Goal: Transaction & Acquisition: Download file/media

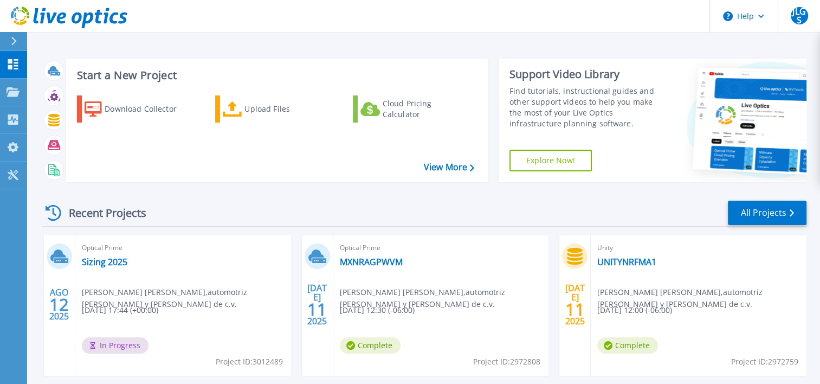
click at [221, 290] on span "José Luis Garcia Sanchez , automotriz lopez y gonzalez s.a. de c.v." at bounding box center [186, 298] width 209 height 24
click at [10, 102] on link "Projects Projects" at bounding box center [13, 93] width 27 height 28
click at [216, 145] on div "Download Collector Upload Files Cloud Pricing Calculator" at bounding box center [275, 132] width 414 height 90
click at [305, 166] on div "Download Collector Upload Files Cloud Pricing Calculator" at bounding box center [275, 132] width 414 height 90
click at [378, 347] on span "Complete" at bounding box center [370, 345] width 61 height 16
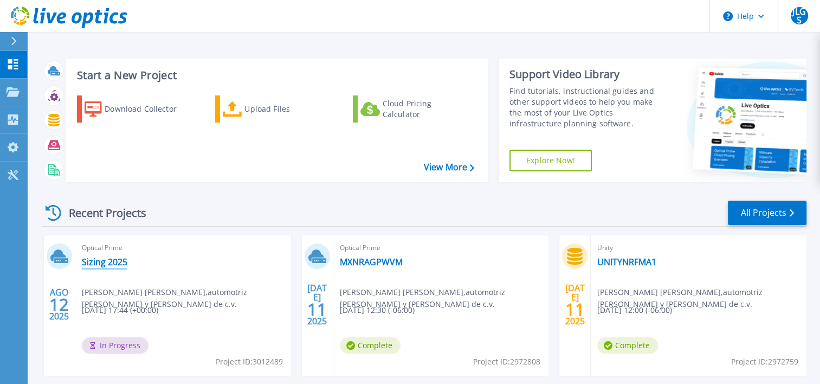
click at [114, 260] on link "Sizing 2025" at bounding box center [105, 261] width 46 height 11
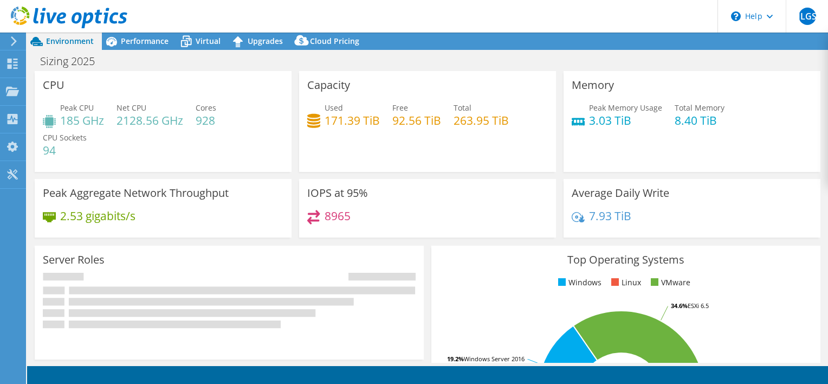
select select "USD"
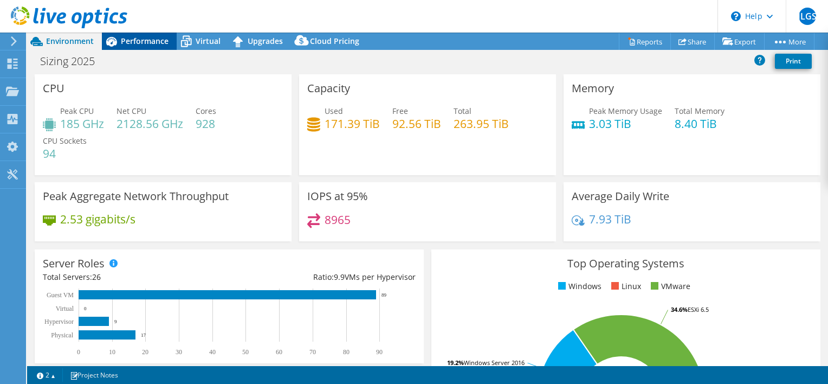
click at [146, 42] on span "Performance" at bounding box center [145, 41] width 48 height 10
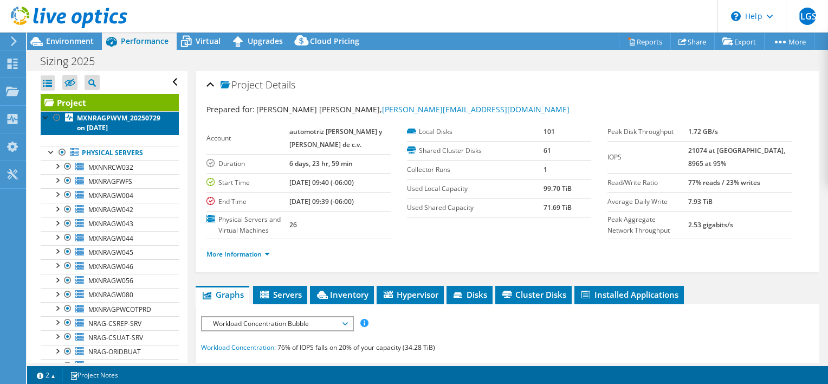
click at [96, 126] on b "MXNRAGPWVM_20250729 on [DATE]" at bounding box center [118, 122] width 83 height 19
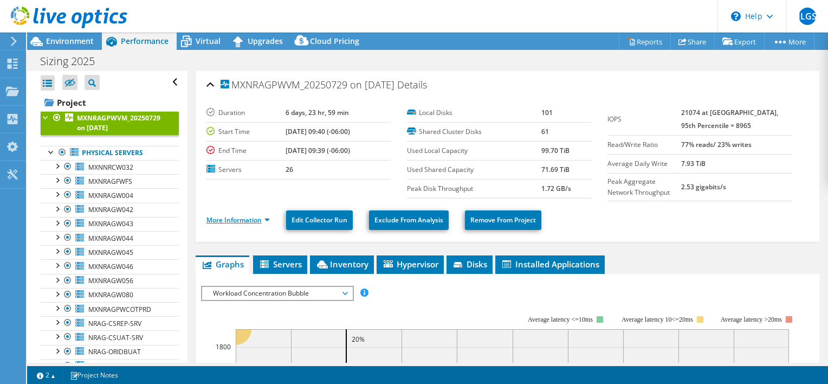
click at [234, 215] on link "More Information" at bounding box center [237, 219] width 63 height 9
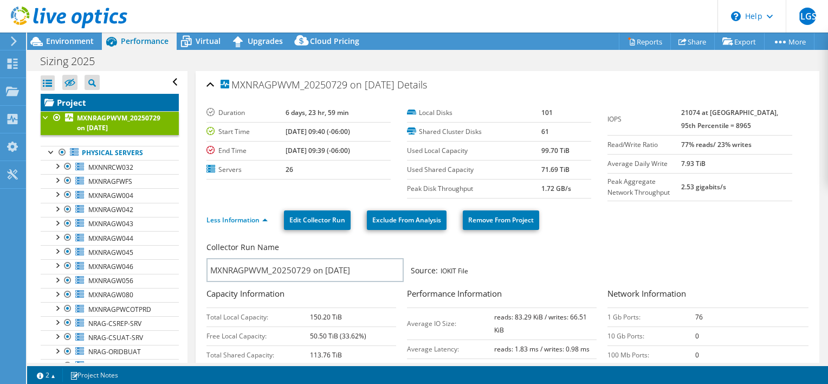
click at [115, 109] on link "Project" at bounding box center [110, 102] width 138 height 17
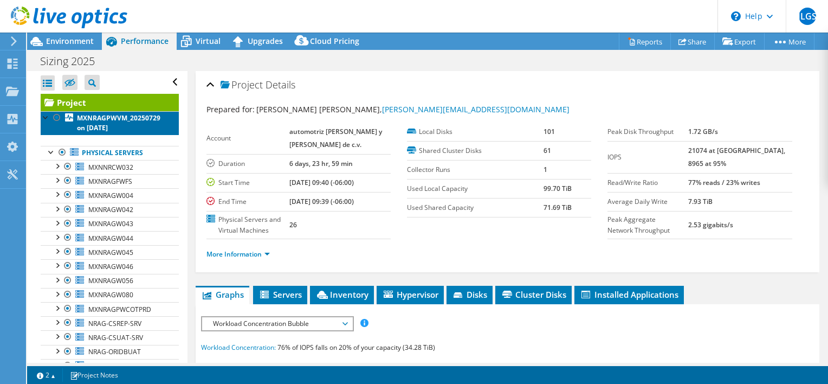
click at [62, 119] on link "MXNRAGPWVM_20250729 on 8/12/2025" at bounding box center [110, 123] width 138 height 24
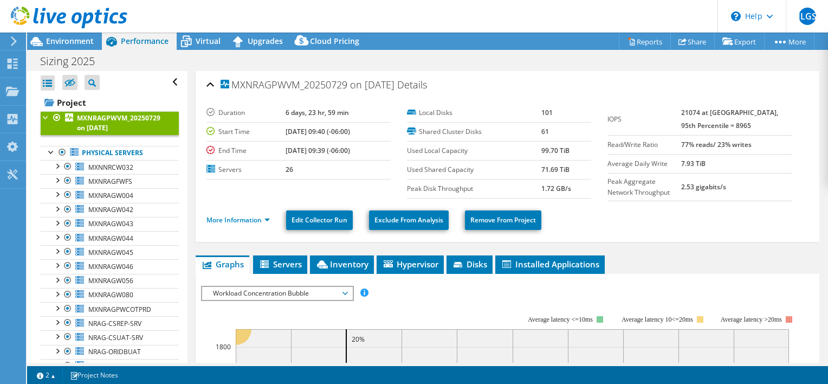
click at [92, 116] on b "MXNRAGPWVM_20250729 on 8/12/2025" at bounding box center [118, 122] width 83 height 19
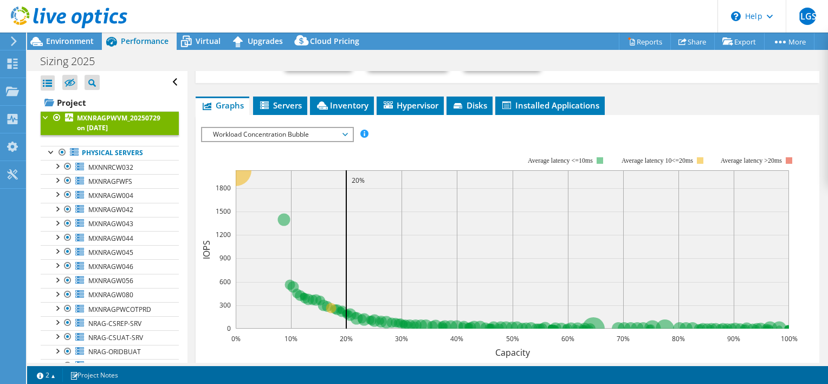
scroll to position [161, 0]
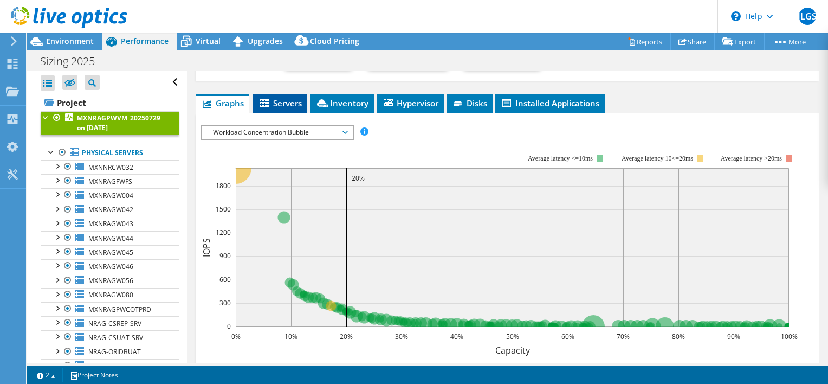
click at [286, 104] on span "Servers" at bounding box center [279, 103] width 43 height 11
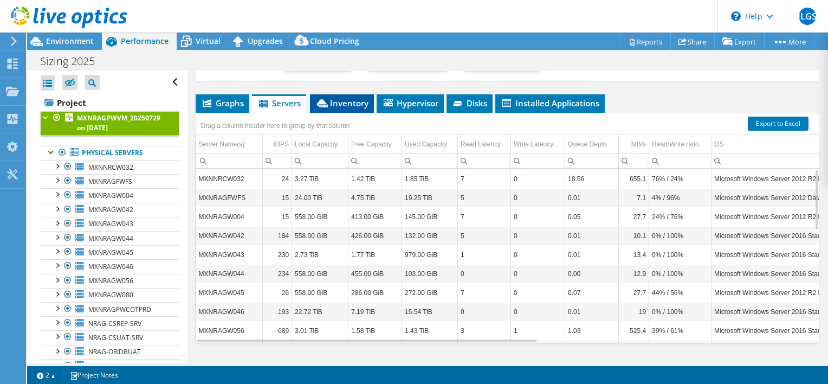
click at [345, 100] on span "Inventory" at bounding box center [341, 103] width 53 height 11
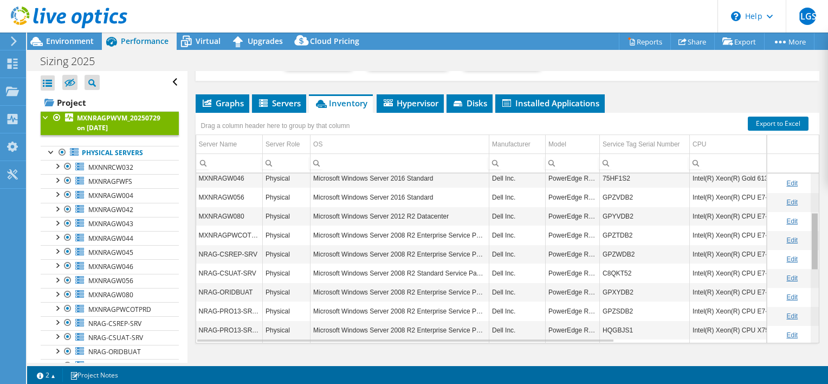
scroll to position [0, 0]
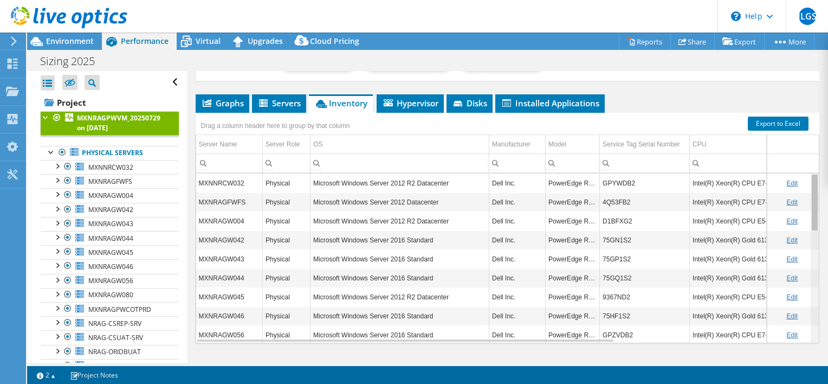
drag, startPoint x: 808, startPoint y: 202, endPoint x: 826, endPoint y: 184, distance: 25.7
click at [826, 184] on body "JLGS End User José Luis Garcia Sanchez Jose.GarciaSanchez@nissan.com.mx automot…" at bounding box center [414, 192] width 828 height 384
click at [244, 41] on icon at bounding box center [238, 41] width 19 height 19
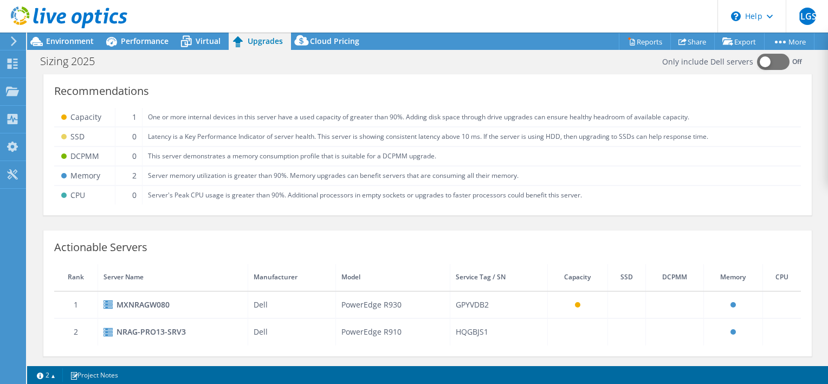
scroll to position [4, 0]
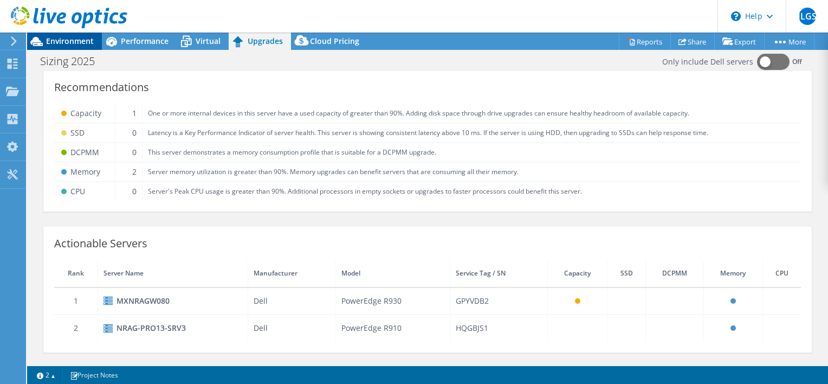
click at [82, 42] on span "Environment" at bounding box center [70, 41] width 48 height 10
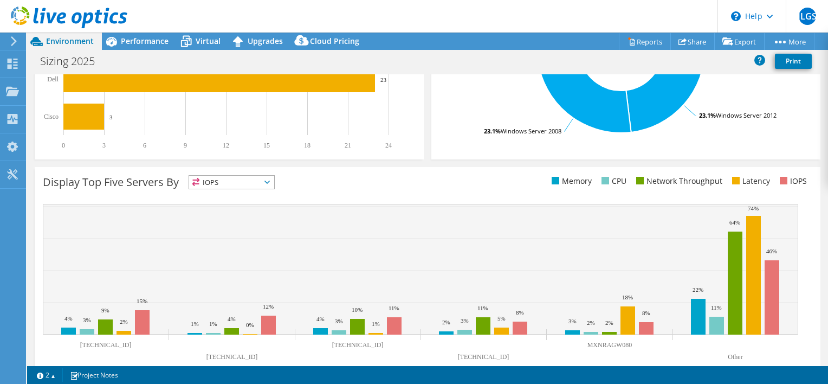
scroll to position [368, 0]
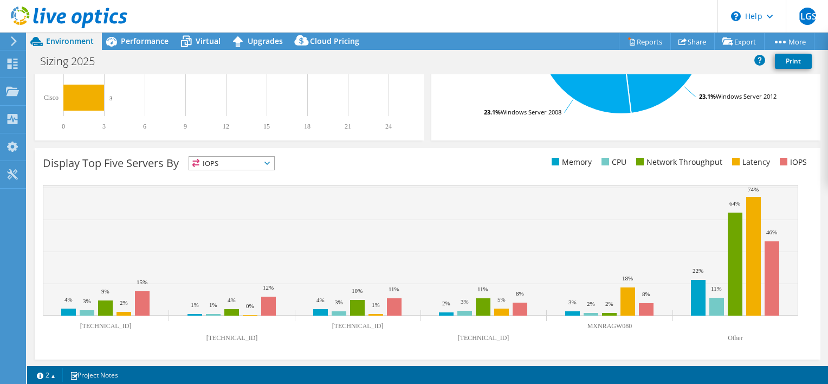
click at [270, 164] on span "IOPS" at bounding box center [231, 163] width 85 height 13
click at [236, 191] on li "Memory" at bounding box center [231, 192] width 85 height 15
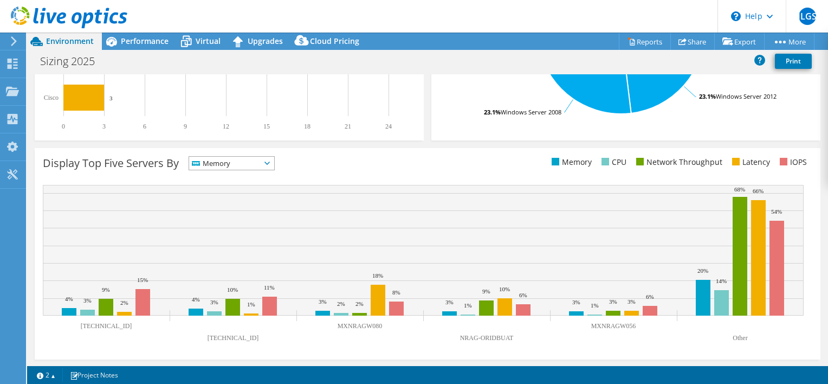
click at [270, 161] on icon at bounding box center [266, 162] width 5 height 3
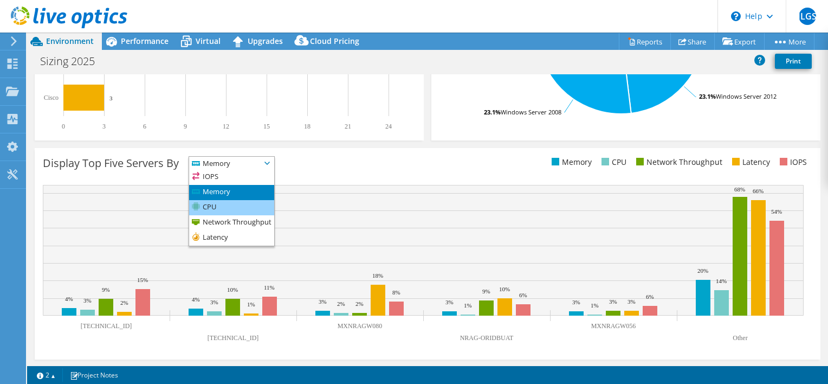
click at [249, 203] on li "CPU" at bounding box center [231, 207] width 85 height 15
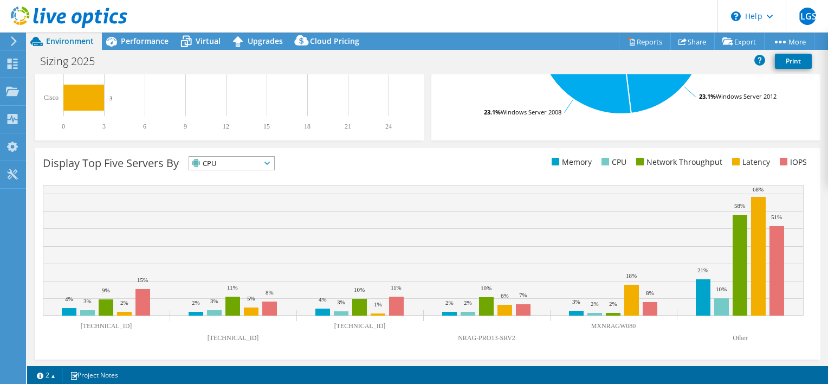
click at [270, 161] on icon at bounding box center [266, 162] width 5 height 3
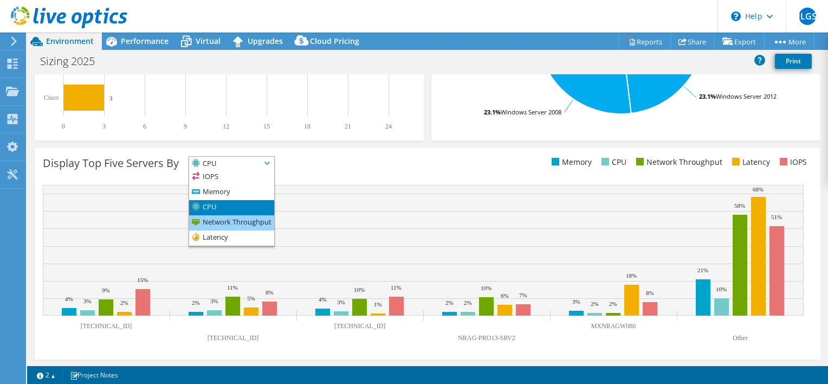
click at [255, 217] on li "Network Throughput" at bounding box center [231, 222] width 85 height 15
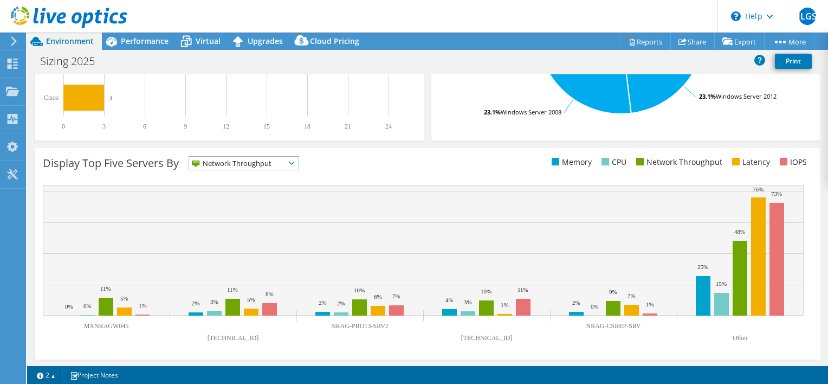
click at [268, 164] on span "Network Throughput" at bounding box center [237, 163] width 96 height 13
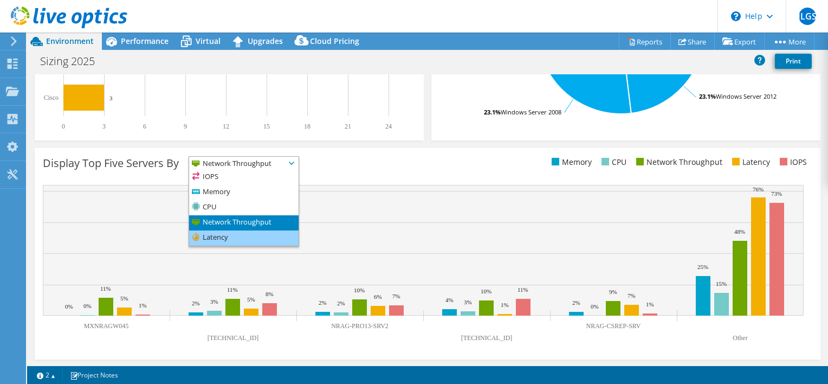
click at [231, 236] on li "Latency" at bounding box center [243, 237] width 109 height 15
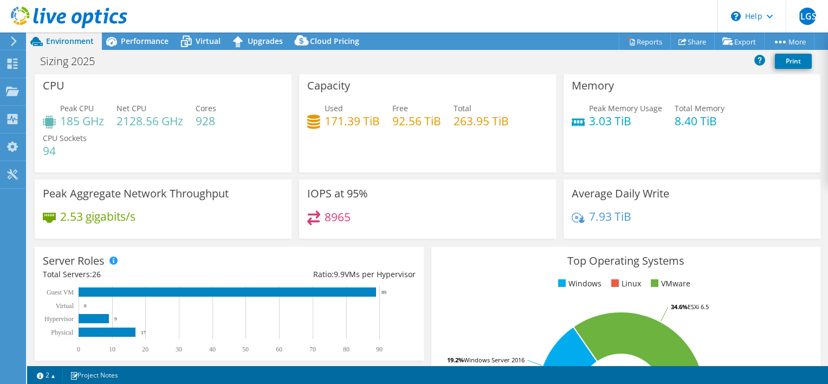
scroll to position [0, 0]
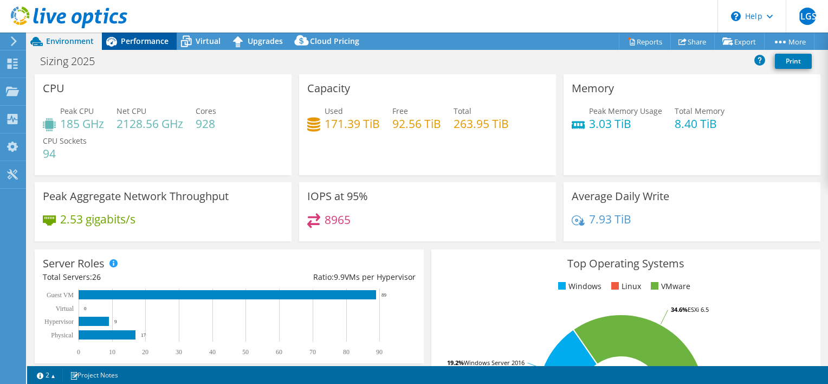
click at [156, 43] on span "Performance" at bounding box center [145, 41] width 48 height 10
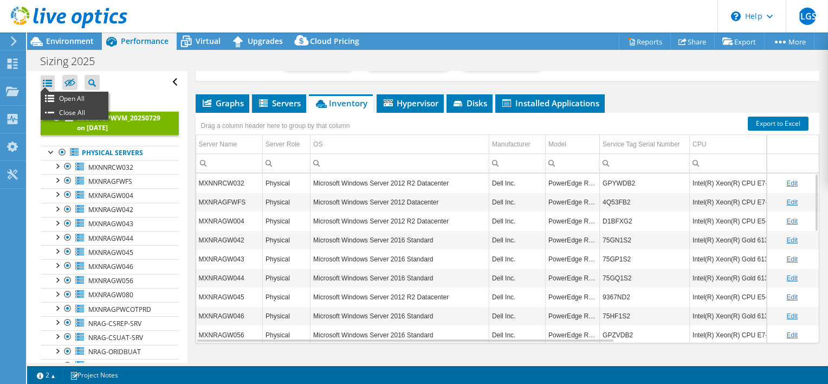
click at [48, 82] on div at bounding box center [48, 82] width 14 height 15
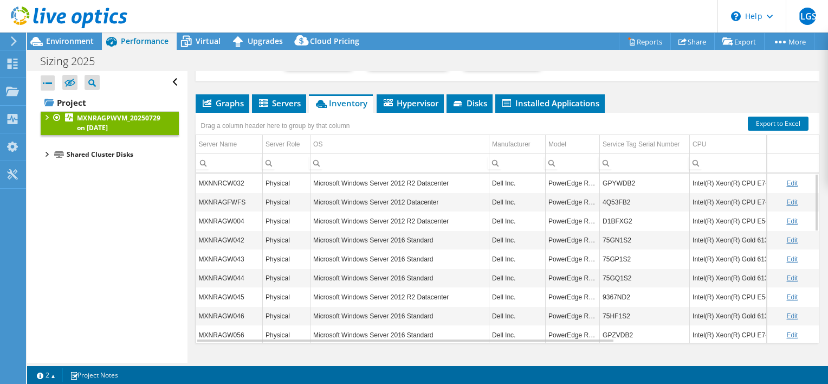
click at [49, 114] on div at bounding box center [46, 116] width 11 height 11
click at [50, 213] on div at bounding box center [46, 214] width 11 height 11
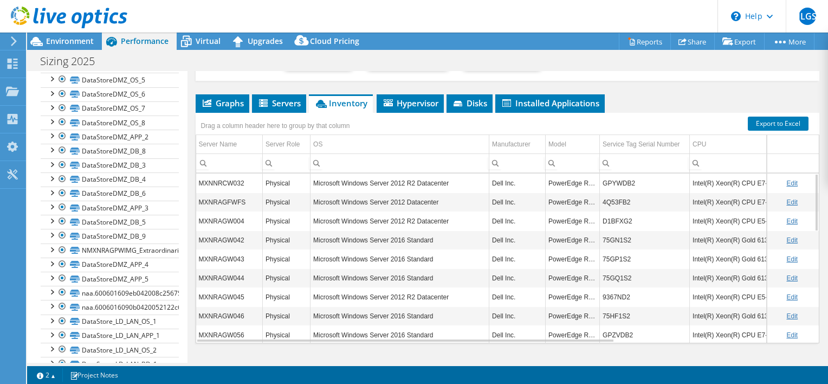
scroll to position [731, 0]
click at [50, 245] on div at bounding box center [51, 248] width 11 height 11
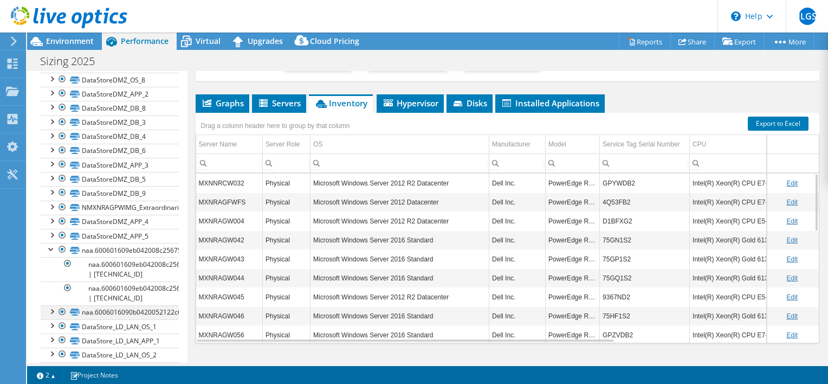
click at [53, 305] on div at bounding box center [51, 310] width 11 height 11
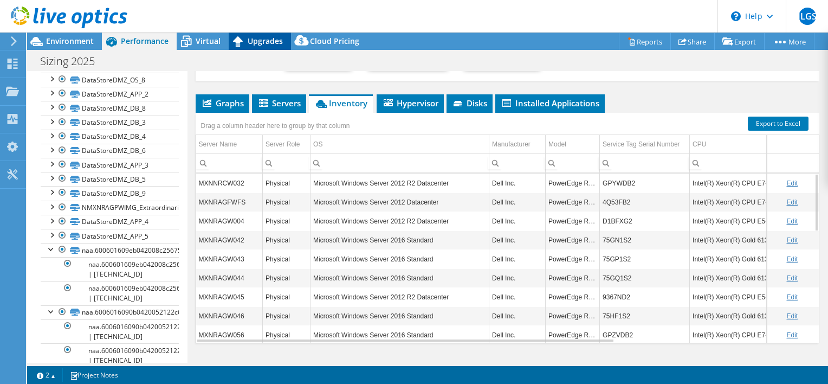
click at [256, 43] on span "Upgrades" at bounding box center [265, 41] width 35 height 10
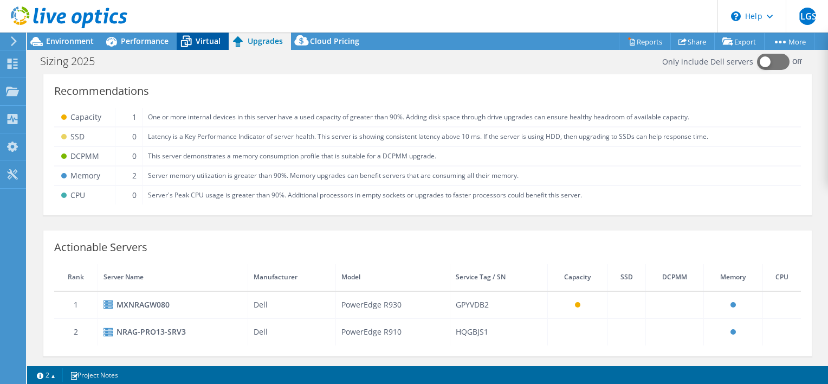
click at [199, 42] on span "Virtual" at bounding box center [208, 41] width 25 height 10
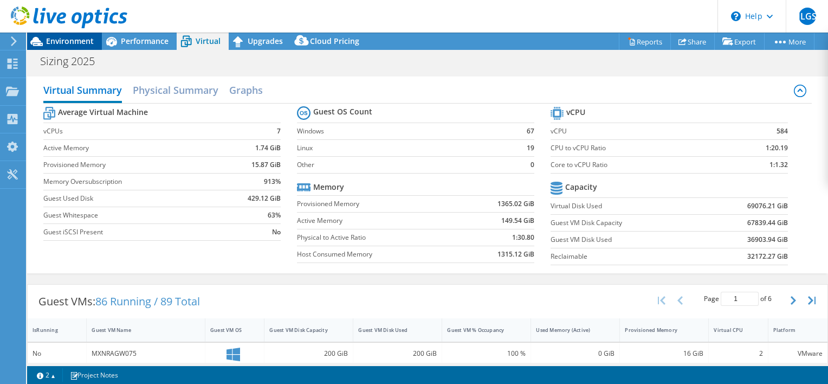
click at [69, 41] on span "Environment" at bounding box center [70, 41] width 48 height 10
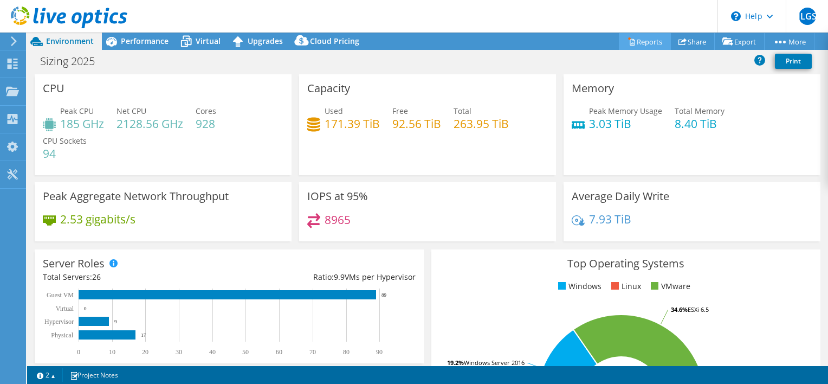
click at [644, 42] on link "Reports" at bounding box center [645, 41] width 52 height 17
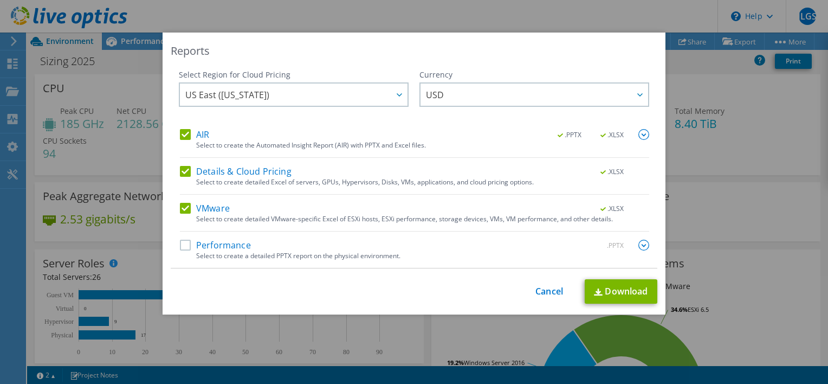
click at [543, 283] on div "This process may take a while, please wait... Cancel Download" at bounding box center [414, 291] width 487 height 24
click at [544, 288] on link "Cancel" at bounding box center [549, 291] width 28 height 10
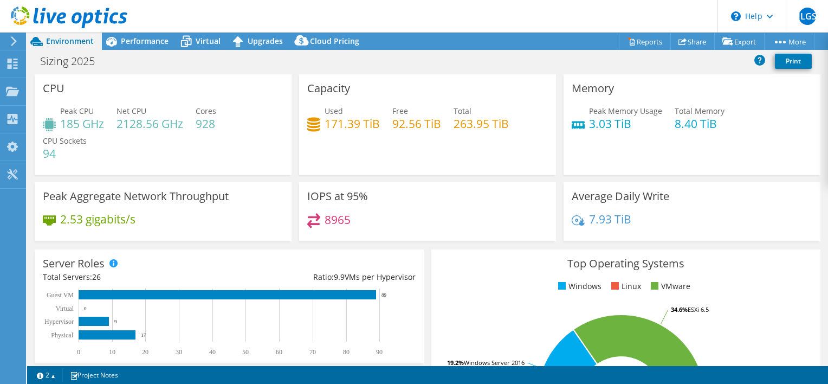
click at [172, 19] on header "JLGS End User José Luis Garcia Sanchez Jose.GarciaSanchez@nissan.com.mx automot…" at bounding box center [414, 16] width 828 height 33
click at [16, 42] on icon at bounding box center [14, 41] width 8 height 10
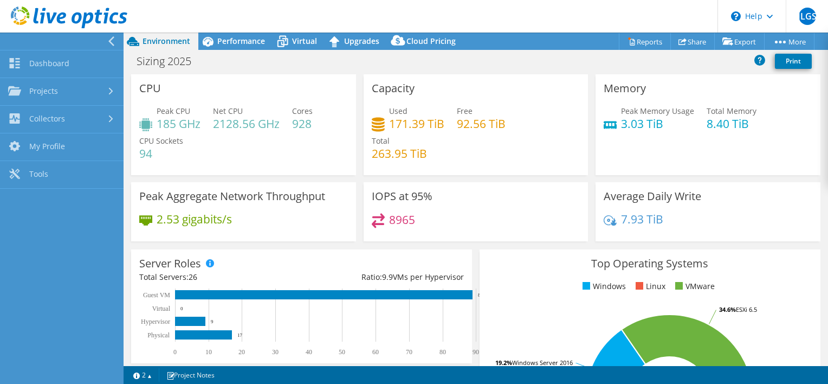
click at [111, 35] on div at bounding box center [63, 18] width 127 height 36
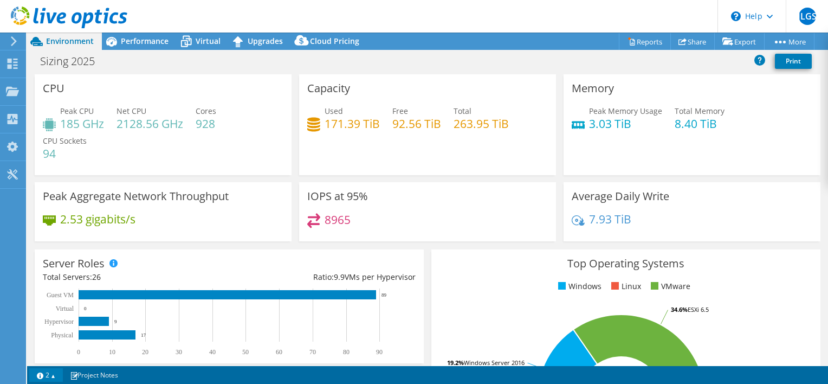
click at [54, 371] on link "2" at bounding box center [46, 375] width 34 height 14
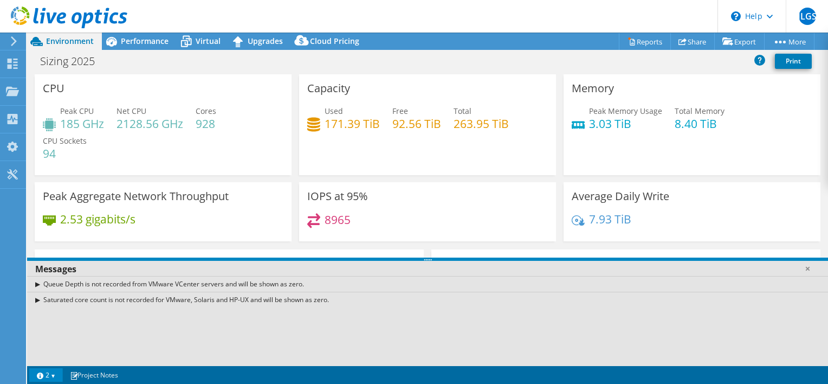
click at [39, 287] on div "Queue Depth is not recorded from VMware VCenter servers and will be shown as ze…" at bounding box center [427, 284] width 801 height 16
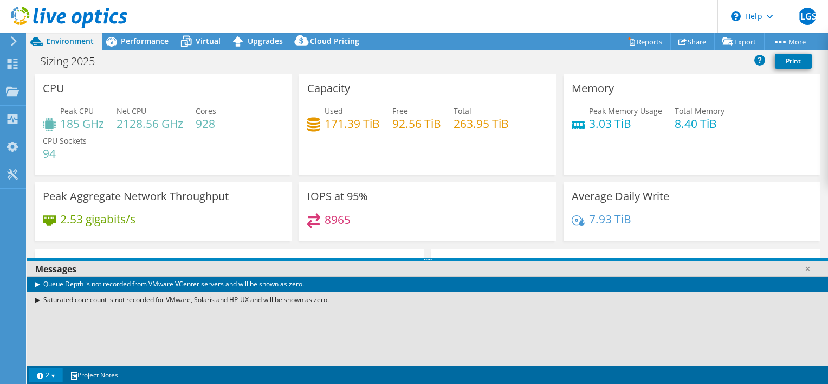
click at [38, 282] on div "Queue Depth is not recorded from VMware VCenter servers and will be shown as ze…" at bounding box center [427, 284] width 801 height 16
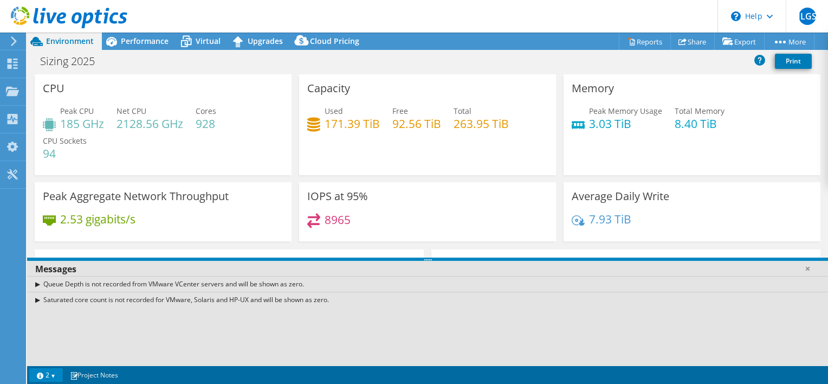
drag, startPoint x: 43, startPoint y: 283, endPoint x: 308, endPoint y: 281, distance: 265.0
click at [308, 281] on div "Queue Depth is not recorded from VMware VCenter servers and will be shown as ze…" at bounding box center [427, 284] width 801 height 16
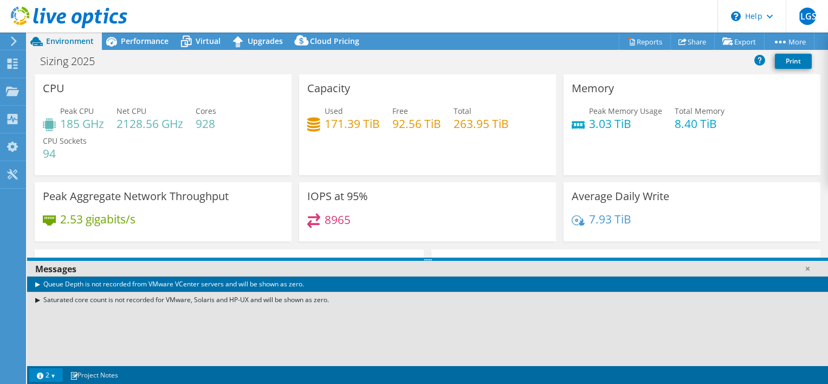
drag, startPoint x: 308, startPoint y: 281, endPoint x: 55, endPoint y: 283, distance: 253.1
click at [55, 283] on div "Queue Depth is not recorded from VMware VCenter servers and will be shown as ze…" at bounding box center [427, 291] width 801 height 31
copy div "ue Depth is not recorded from VMware VCenter servers and will be shown as zero.…"
click at [10, 44] on icon at bounding box center [14, 41] width 8 height 10
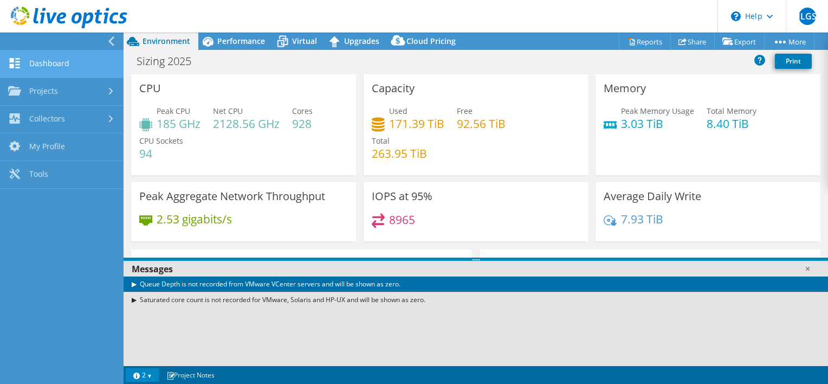
click at [35, 65] on link "Dashboard" at bounding box center [62, 64] width 124 height 28
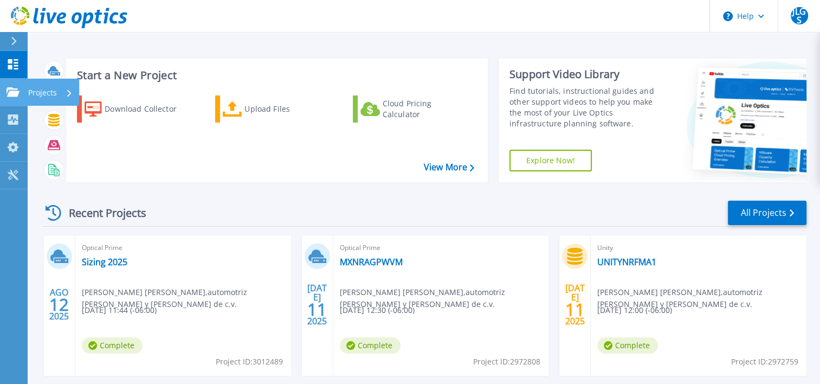
click at [14, 92] on icon at bounding box center [13, 91] width 13 height 9
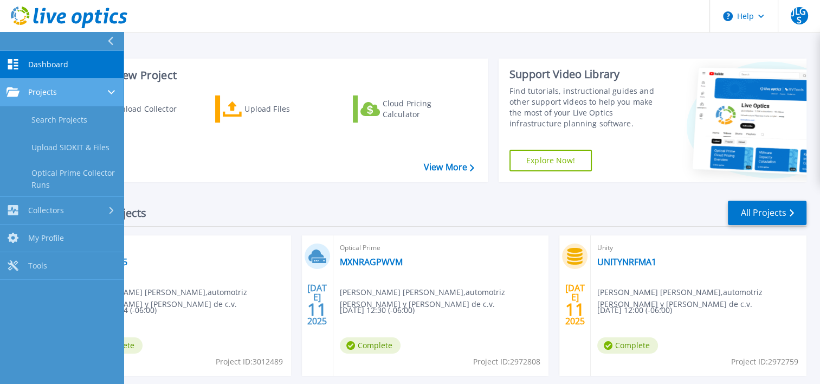
click at [54, 95] on span "Projects" at bounding box center [42, 92] width 29 height 10
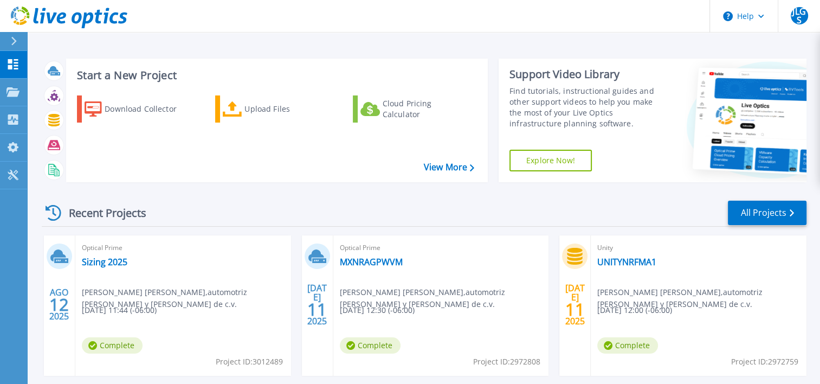
click at [215, 233] on div "Recent Projects All Projects AGO 12 2025 Optical Prime Sizing 2025 José Luis Ga…" at bounding box center [424, 379] width 765 height 377
click at [105, 262] on link "Sizing 2025" at bounding box center [105, 261] width 46 height 11
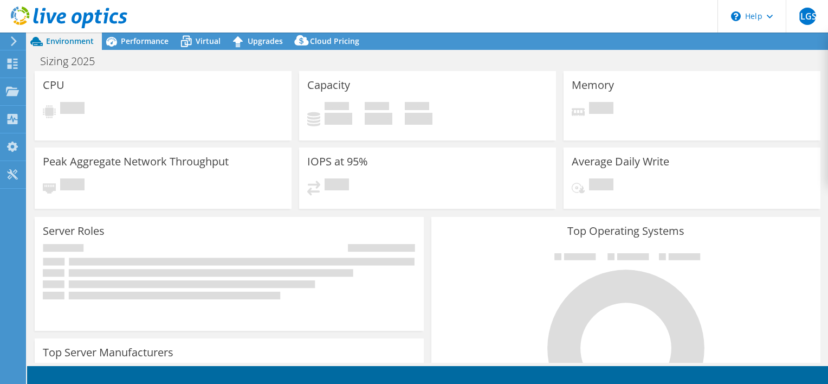
select select "USD"
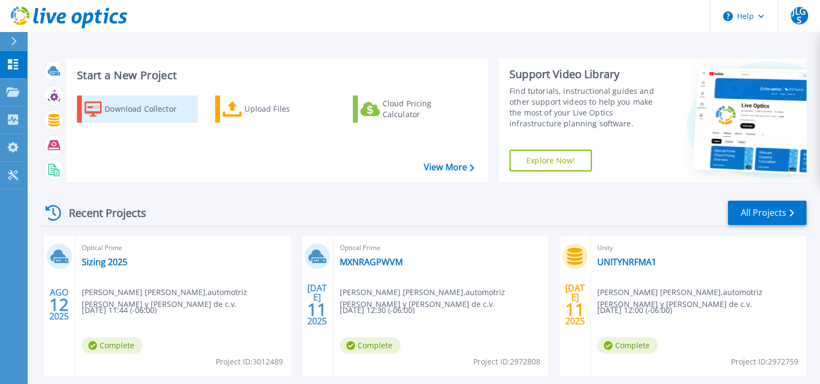
click at [137, 108] on div "Download Collector" at bounding box center [148, 109] width 87 height 22
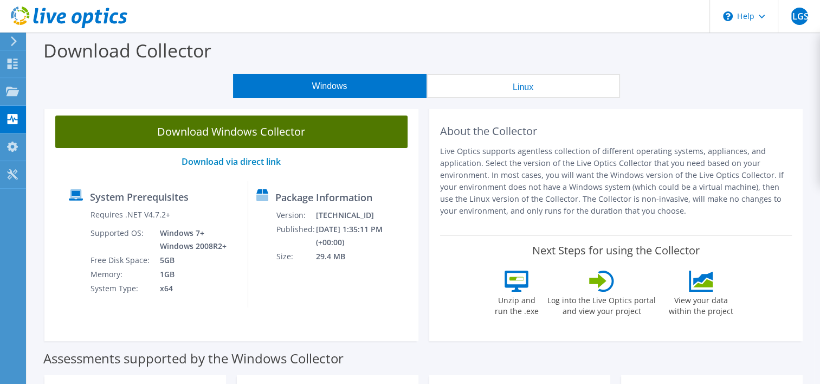
click at [281, 128] on link "Download Windows Collector" at bounding box center [231, 131] width 352 height 33
